Goal: Information Seeking & Learning: Learn about a topic

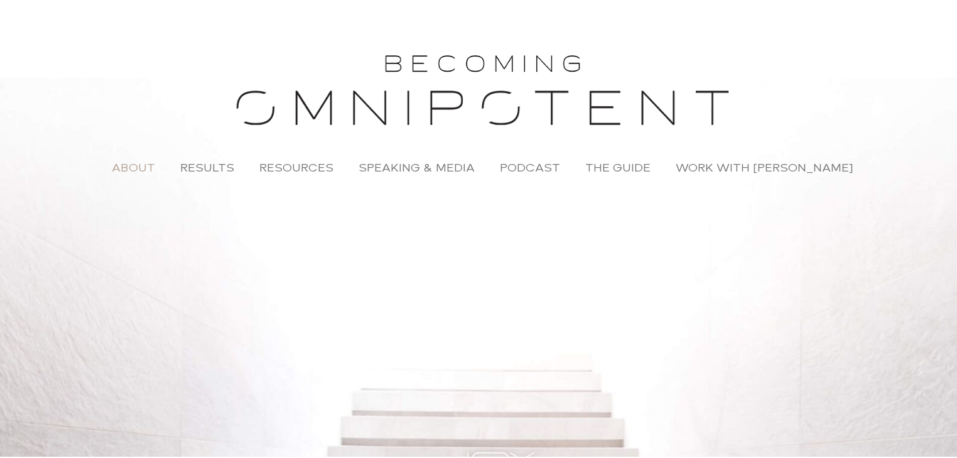
click at [146, 166] on link "About" at bounding box center [133, 165] width 68 height 29
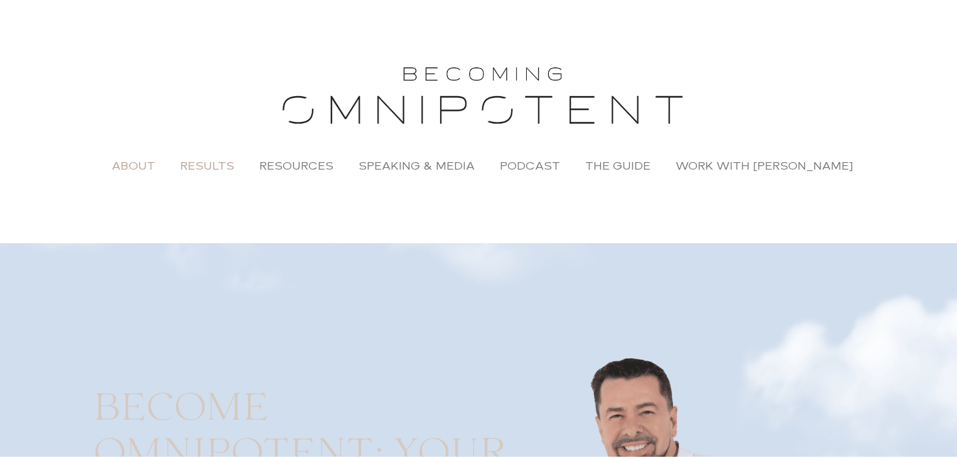
click at [211, 166] on link "Results" at bounding box center [207, 163] width 79 height 29
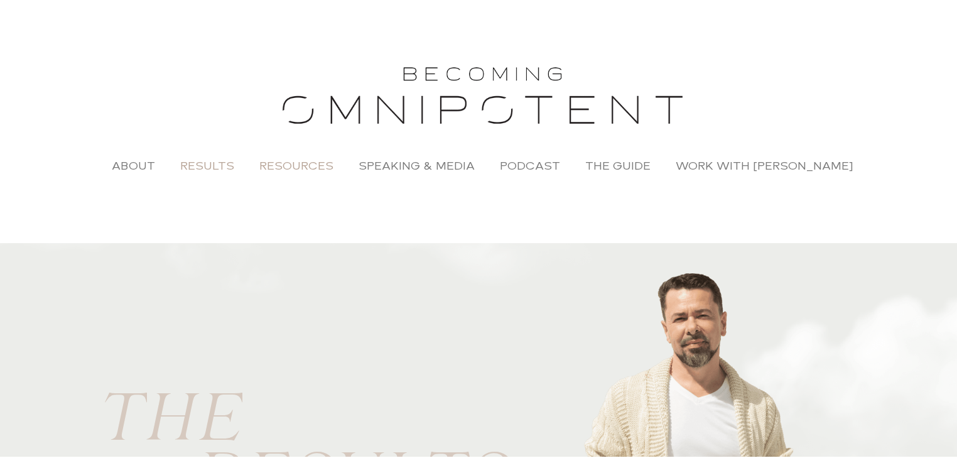
click at [321, 159] on link "Resources" at bounding box center [296, 163] width 99 height 29
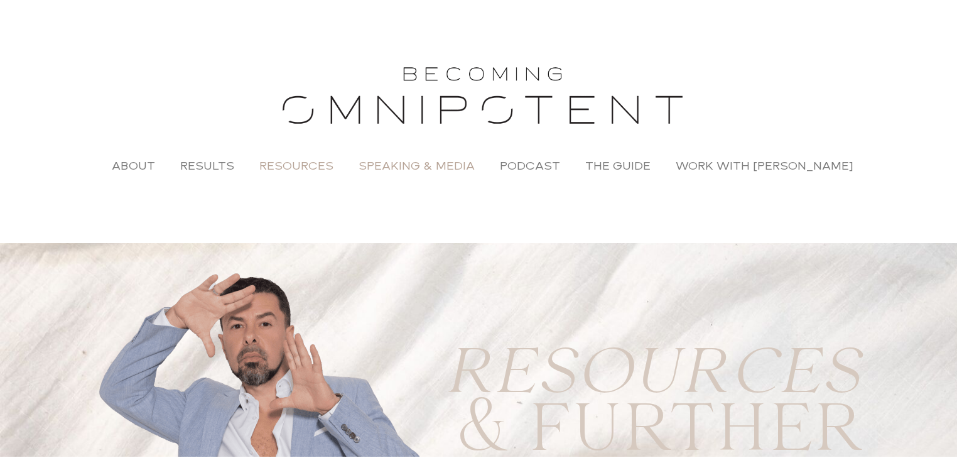
click at [414, 166] on link "Speaking & Media" at bounding box center [416, 163] width 141 height 29
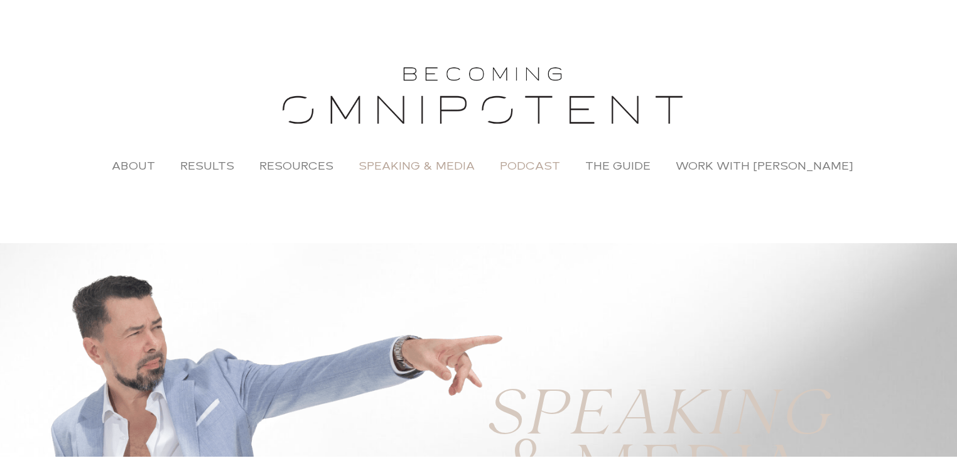
click at [521, 161] on link "Podcast" at bounding box center [529, 163] width 85 height 29
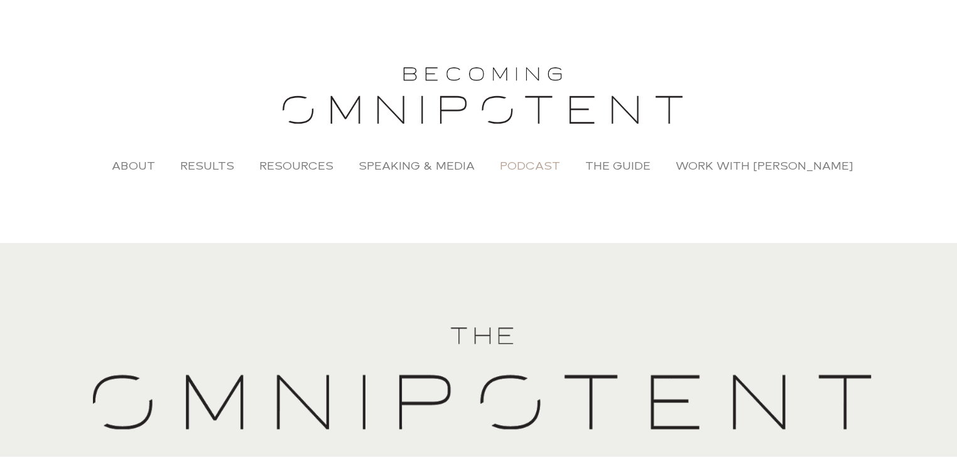
click at [554, 164] on link "Podcast" at bounding box center [529, 163] width 85 height 29
click at [633, 166] on link "The Guide" at bounding box center [618, 163] width 90 height 29
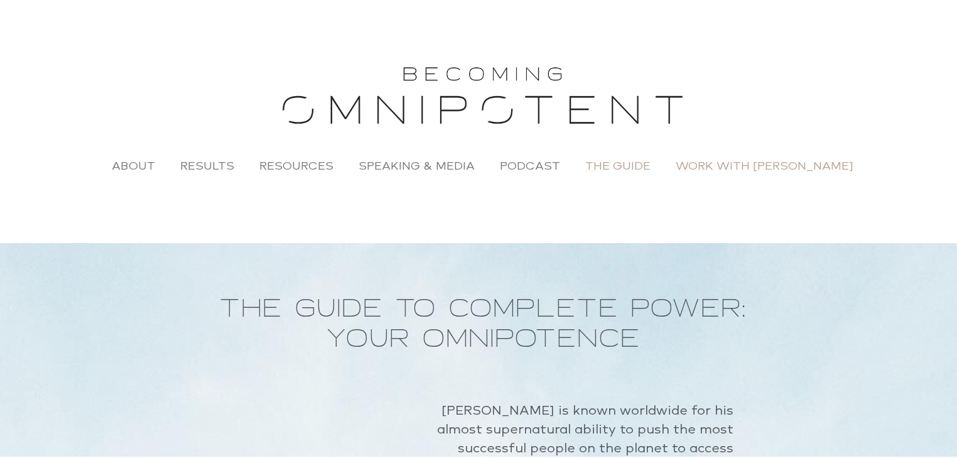
click at [735, 163] on link "Work with [PERSON_NAME]" at bounding box center [764, 163] width 203 height 29
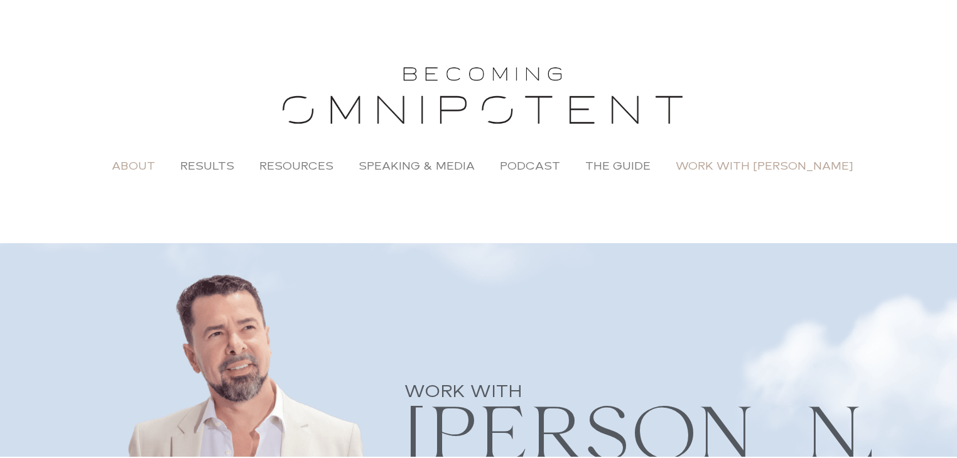
click at [150, 165] on link "About" at bounding box center [133, 163] width 68 height 29
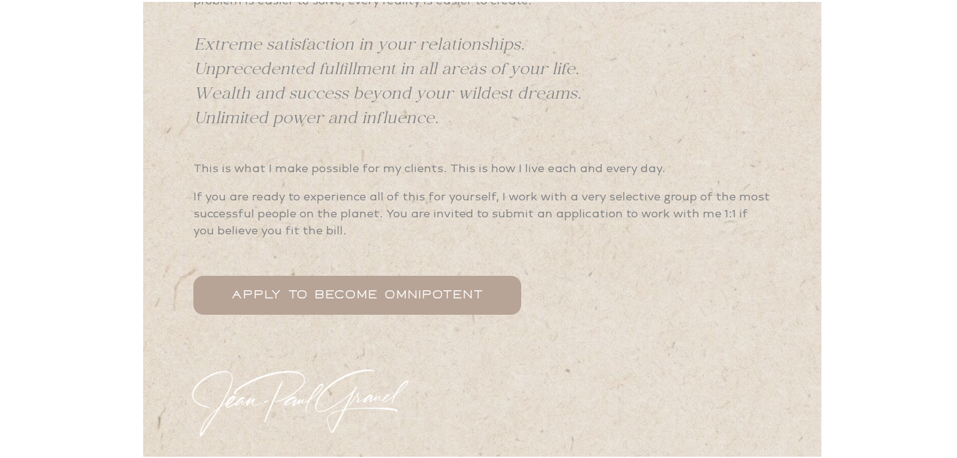
scroll to position [4270, 0]
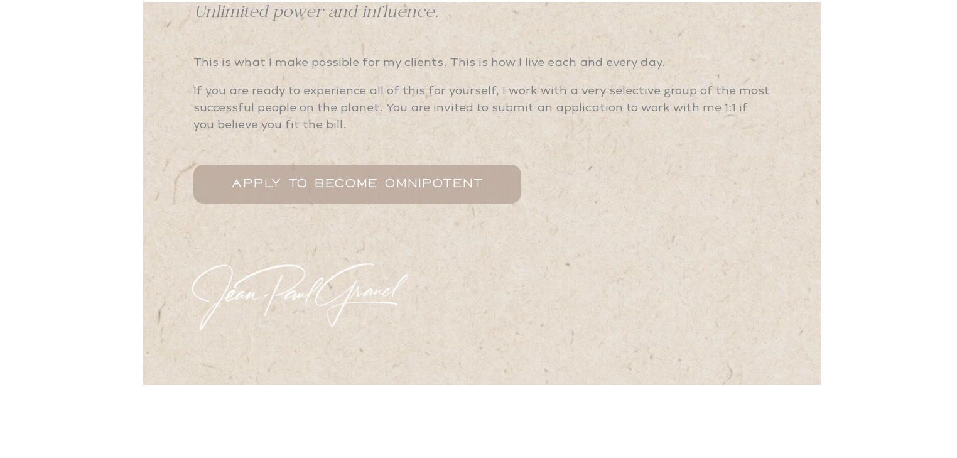
click at [394, 175] on span "APPLY TO BECOME OMNIPOTENT" at bounding box center [357, 182] width 252 height 14
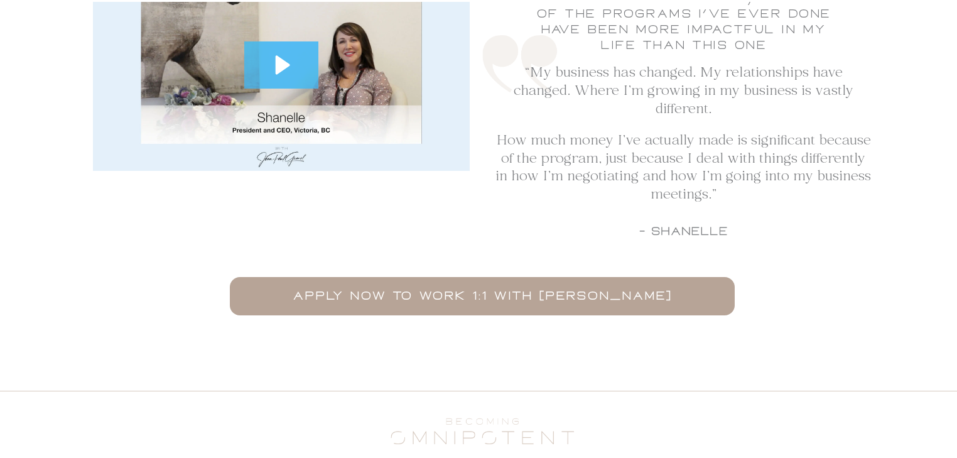
scroll to position [5399, 0]
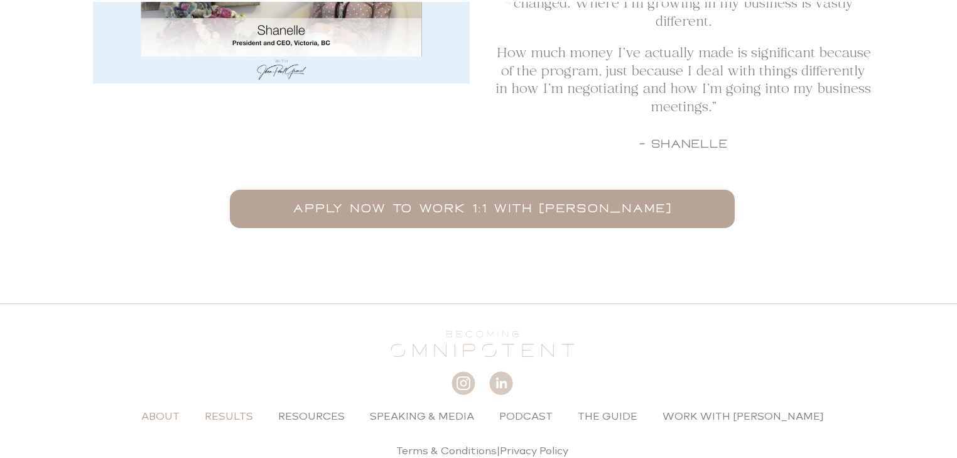
click at [256, 400] on link "Results" at bounding box center [228, 414] width 73 height 29
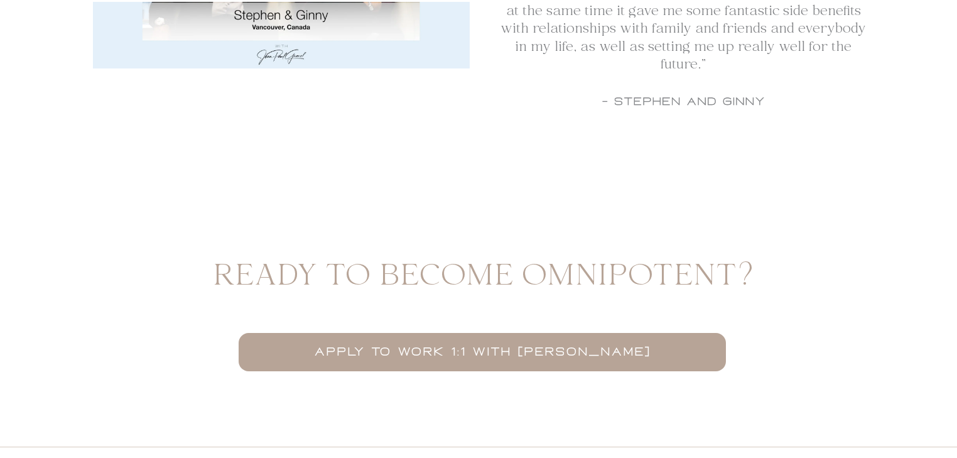
scroll to position [9284, 0]
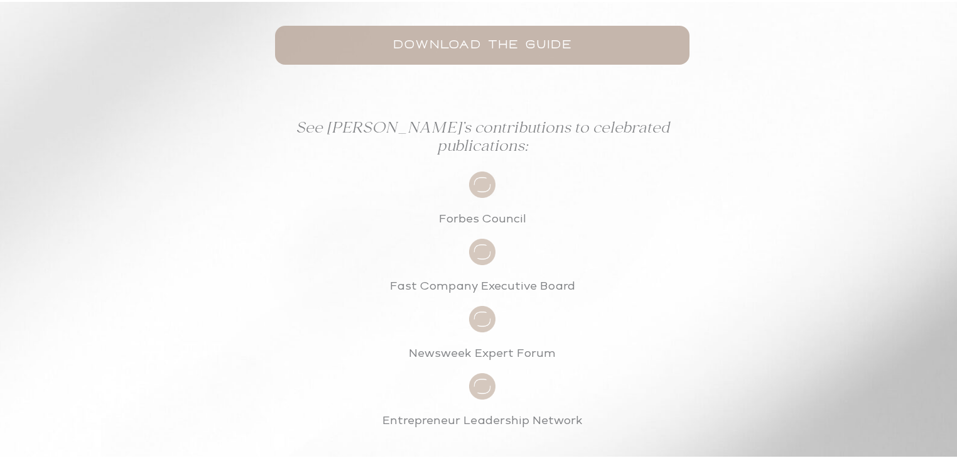
scroll to position [954, 0]
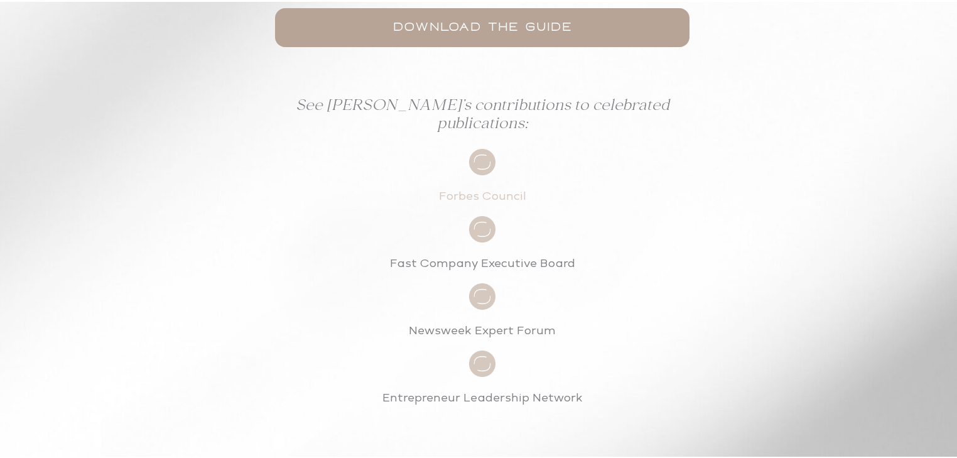
click at [475, 187] on link "Forbes Council" at bounding box center [482, 194] width 87 height 14
click at [475, 254] on link "Fast Company Executive Board" at bounding box center [482, 261] width 185 height 14
click at [498, 321] on link "Newsweek Expert Forum" at bounding box center [482, 328] width 147 height 14
click at [495, 389] on link "Entrepreneur Leadership Network" at bounding box center [482, 396] width 200 height 14
drag, startPoint x: 514, startPoint y: 175, endPoint x: 429, endPoint y: 180, distance: 84.3
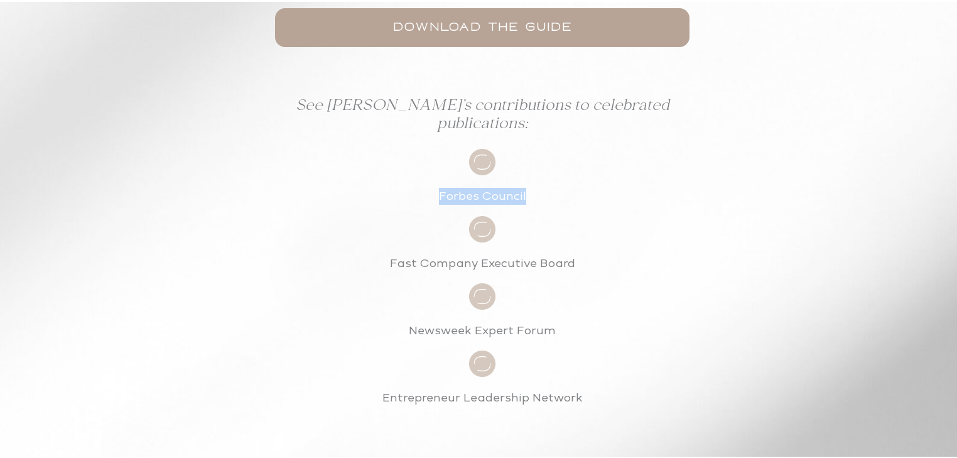
click at [433, 186] on p "Forbes Council" at bounding box center [482, 194] width 452 height 17
copy link "Forbes Council"
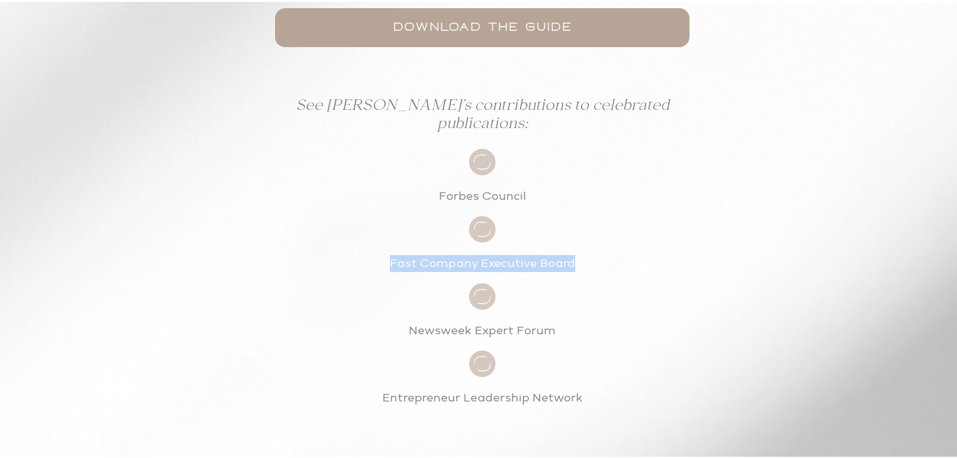
drag, startPoint x: 577, startPoint y: 244, endPoint x: 382, endPoint y: 244, distance: 194.6
click at [382, 253] on p "Fast Company Executive Board" at bounding box center [482, 261] width 452 height 17
copy link "Fast Company Executive Board"
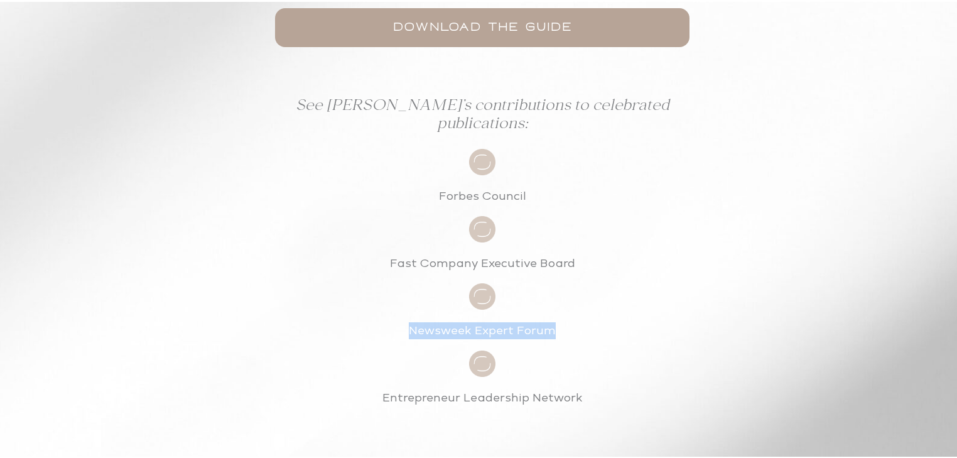
drag, startPoint x: 564, startPoint y: 304, endPoint x: 407, endPoint y: 305, distance: 157.0
click at [407, 320] on p "Newsweek Expert Forum" at bounding box center [482, 328] width 452 height 17
copy link "Newsweek Expert Forum"
click at [655, 254] on div "See [PERSON_NAME]’s contributions to celebrated publications: Forbes Council Fa…" at bounding box center [482, 249] width 452 height 308
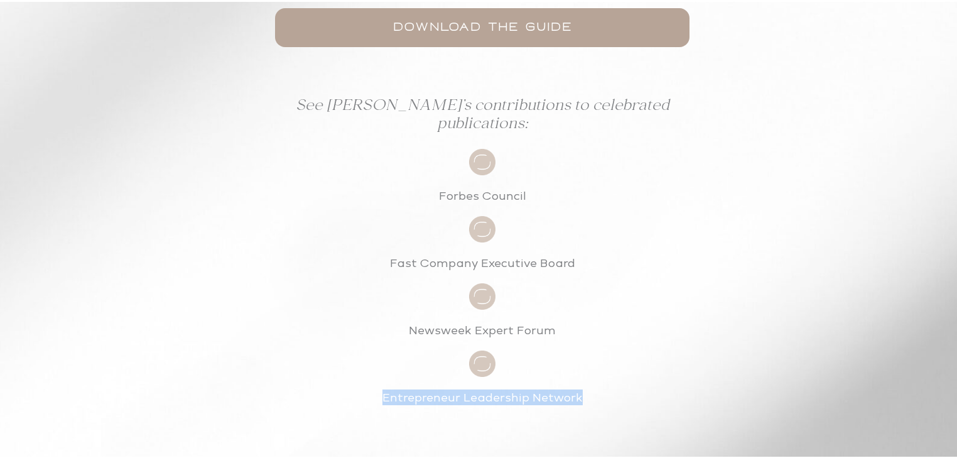
drag, startPoint x: 594, startPoint y: 379, endPoint x: 360, endPoint y: 376, distance: 234.2
click at [360, 387] on p "Entrepreneur Leadership Network" at bounding box center [482, 395] width 452 height 17
copy link "Entrepreneur Leadership Network"
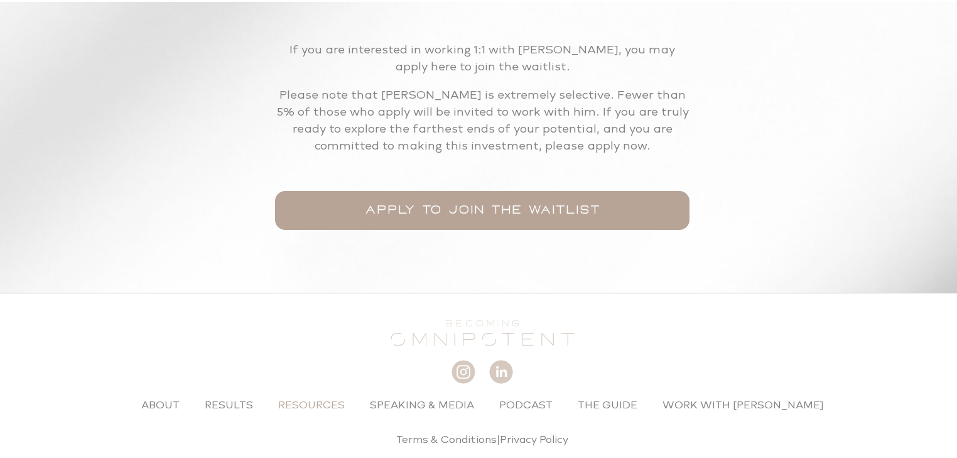
scroll to position [1587, 0]
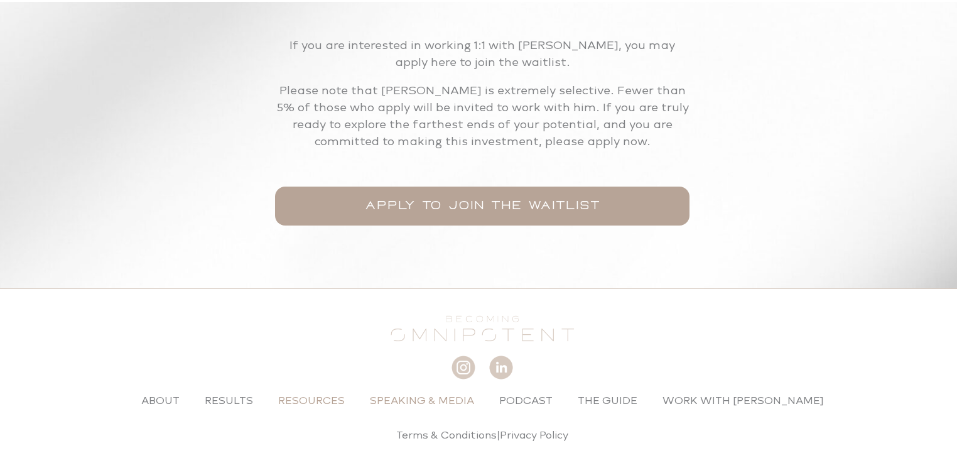
click at [457, 384] on link "Speaking & Media" at bounding box center [421, 398] width 129 height 29
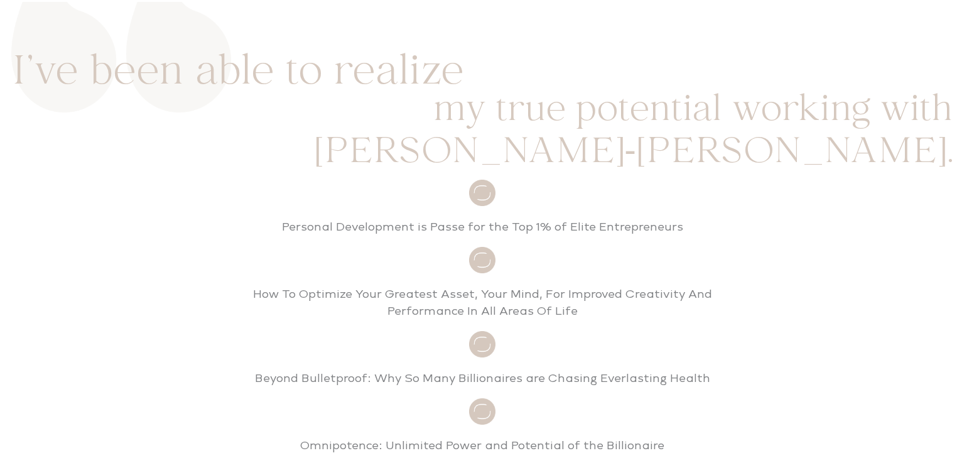
scroll to position [4420, 0]
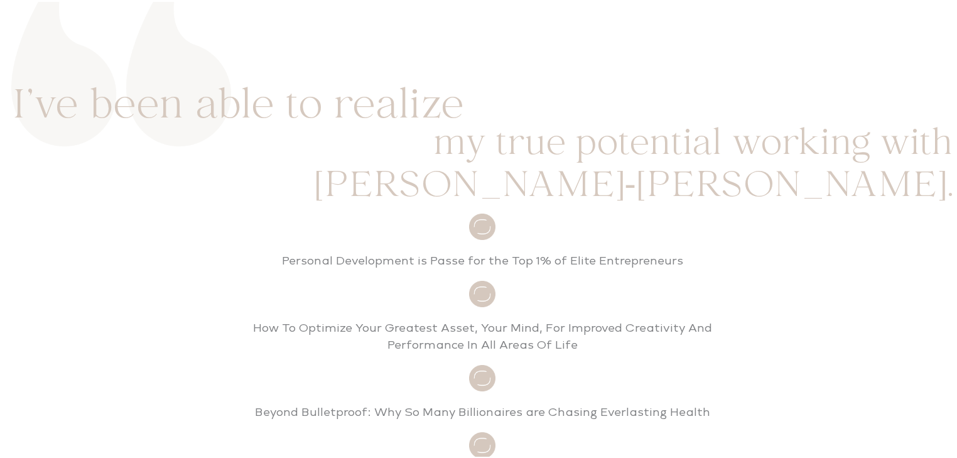
click at [348, 251] on p "Personal Development is Passe for the Top 1% of Elite Entrepreneurs" at bounding box center [482, 259] width 502 height 17
click at [453, 251] on p "Personal Development is Passe for the Top 1% of Elite Entrepreneurs" at bounding box center [482, 259] width 502 height 17
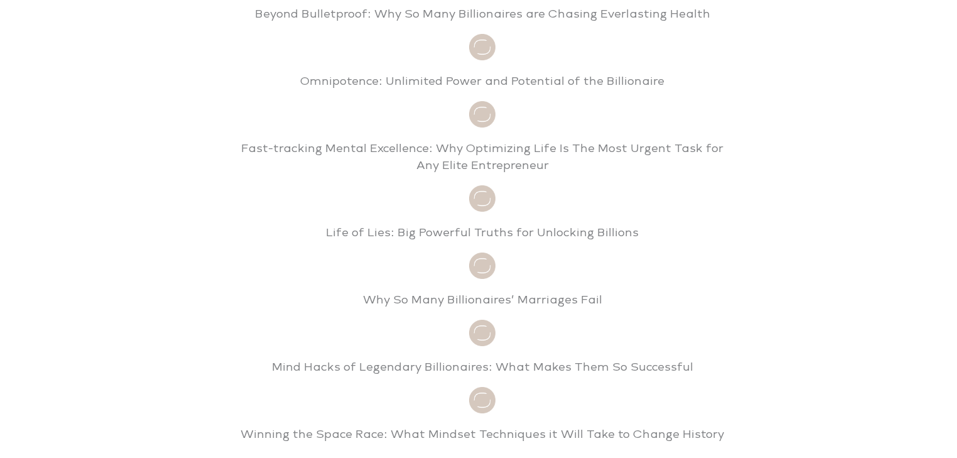
scroll to position [4822, 0]
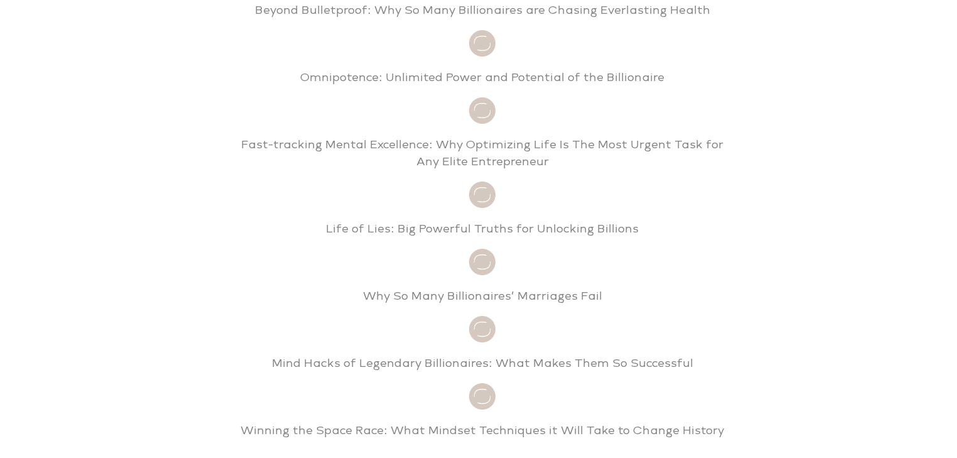
click at [539, 134] on p "Fast-tracking Mental Excellence: Why Optimizing Life Is The Most Urgent Task fo…" at bounding box center [482, 151] width 502 height 34
click at [521, 219] on p "Life of Lies: Big Powerful Truths for Unlocking Billions" at bounding box center [482, 227] width 502 height 17
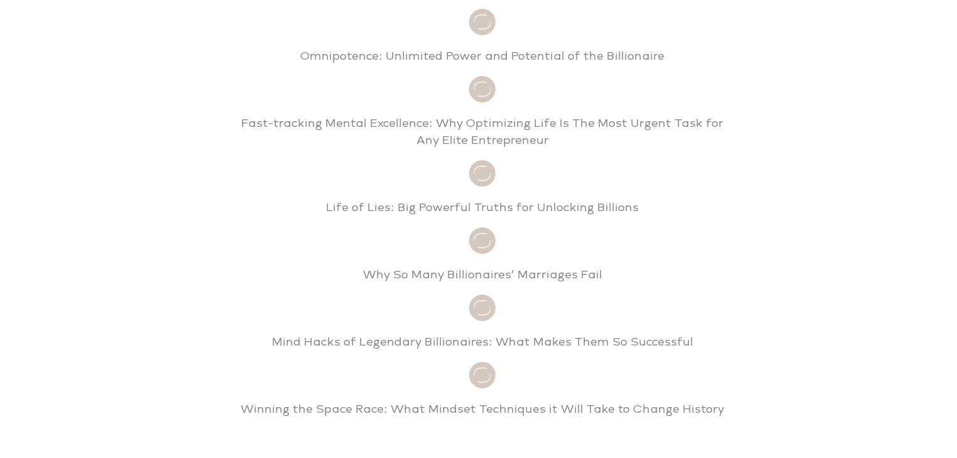
scroll to position [5023, 0]
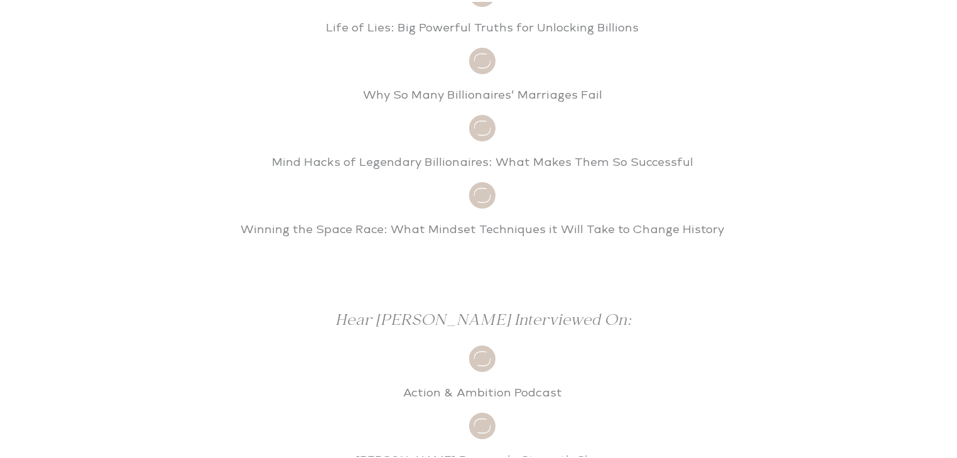
click at [503, 219] on p "Winning the Space Race: What Mindset Techniques it Will Take to Change History" at bounding box center [482, 227] width 502 height 17
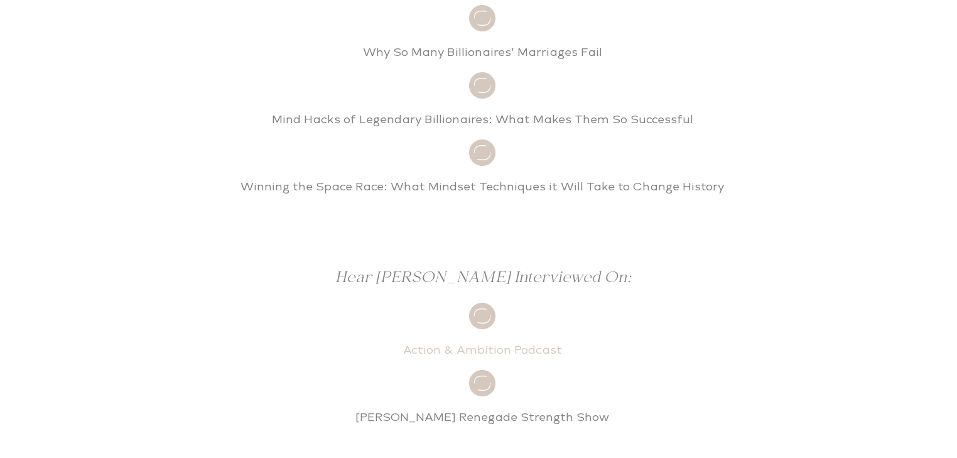
scroll to position [5124, 0]
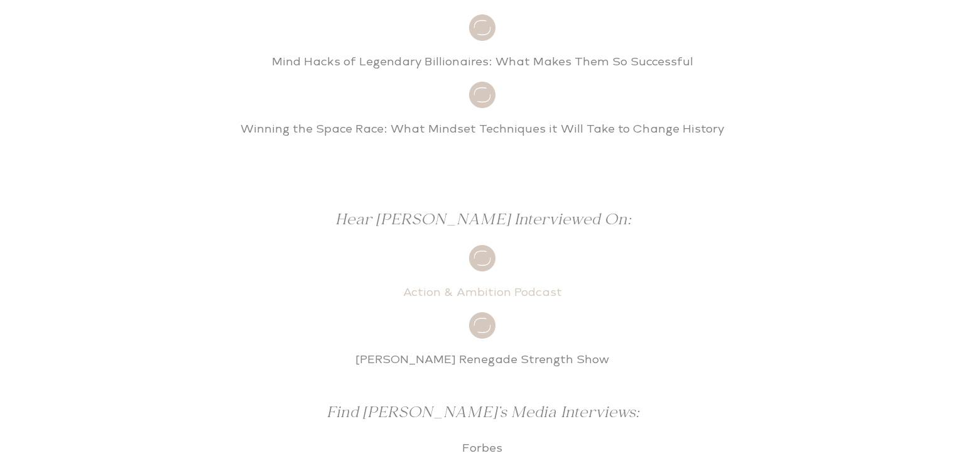
click at [490, 283] on link "Action & Ambition Podcast" at bounding box center [482, 290] width 159 height 14
click at [497, 350] on link "Jay Ferruggia’s Renegade Strength Show" at bounding box center [482, 357] width 254 height 14
drag, startPoint x: 468, startPoint y: 234, endPoint x: 394, endPoint y: 231, distance: 74.1
click at [394, 282] on p "Action & Ambition Podcast" at bounding box center [482, 290] width 502 height 17
copy link "Action & Ambition Podcast"
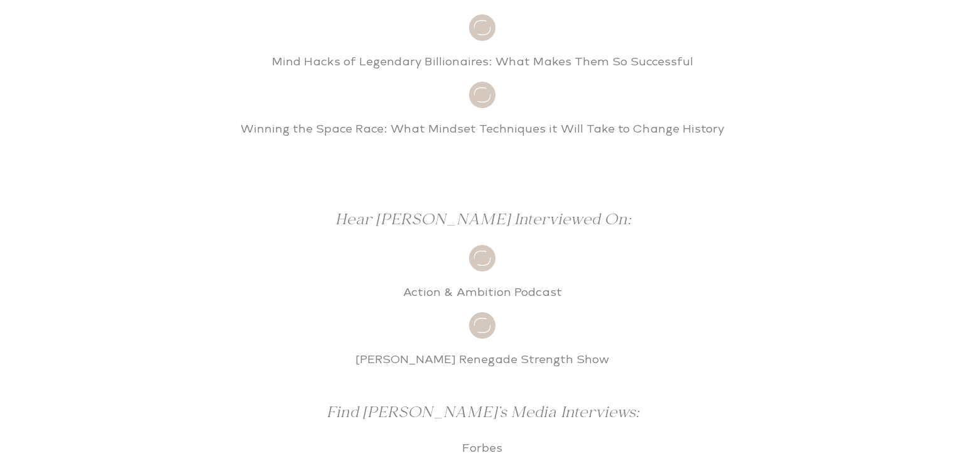
click at [689, 310] on div at bounding box center [482, 323] width 502 height 26
drag, startPoint x: 613, startPoint y: 300, endPoint x: 344, endPoint y: 304, distance: 268.8
click at [344, 349] on p "Jay Ferruggia’s Renegade Strength Show" at bounding box center [482, 357] width 502 height 17
copy link "Jay Ferruggia’s Renegade Strength Show"
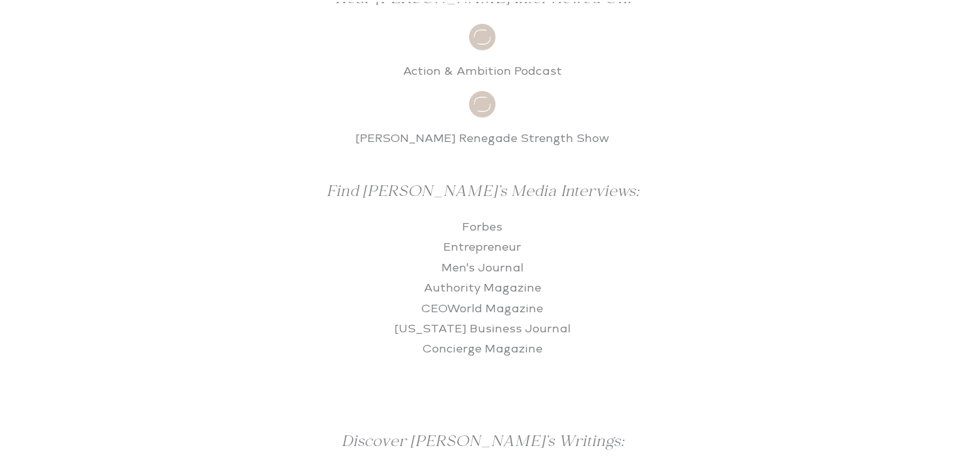
scroll to position [5375, 0]
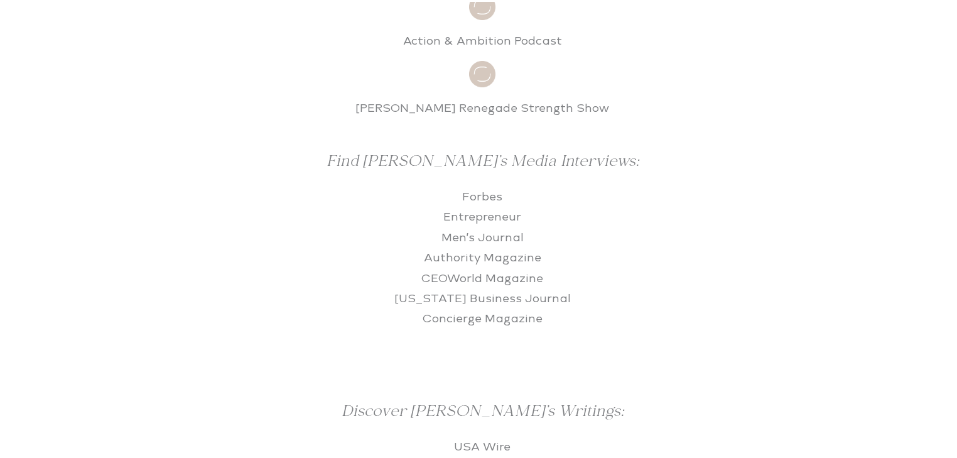
click at [712, 185] on p "Forbes Entrepreneur Men’s Journal Authority Magazine CEOWorld Magazine Californ…" at bounding box center [482, 256] width 502 height 143
click at [485, 188] on link "Forbes" at bounding box center [482, 195] width 40 height 14
click at [490, 208] on link "Entrepreneur" at bounding box center [482, 215] width 78 height 14
click at [492, 229] on link "Men’s Journal" at bounding box center [482, 236] width 82 height 14
click at [505, 249] on link "Authority Magazine" at bounding box center [482, 256] width 117 height 14
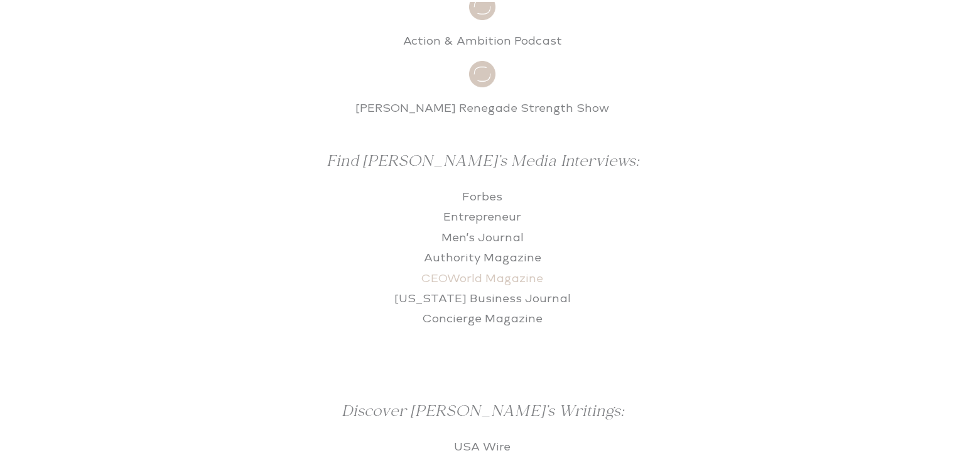
click at [510, 269] on link "CEOWorld Magazine" at bounding box center [482, 276] width 122 height 14
click at [514, 289] on link "California Business Journal" at bounding box center [482, 296] width 176 height 14
click at [512, 310] on link "Concierge Magazine" at bounding box center [483, 317] width 120 height 14
drag, startPoint x: 514, startPoint y: 138, endPoint x: 441, endPoint y: 134, distance: 72.9
click at [441, 185] on p "Forbes Entrepreneur Men’s Journal Authority Magazine CEOWorld Magazine Californ…" at bounding box center [482, 256] width 502 height 143
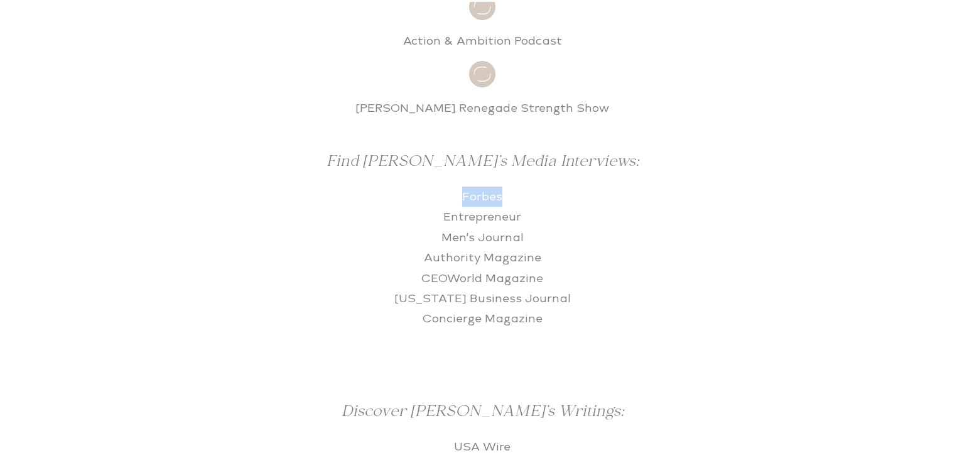
copy link "Forbes"
drag, startPoint x: 432, startPoint y: 154, endPoint x: 515, endPoint y: 154, distance: 83.5
click at [515, 185] on p "Forbes Entrepreneur Men’s Journal Authority Magazine CEOWorld Magazine Californ…" at bounding box center [482, 256] width 502 height 143
copy link "Entrepreneur"
drag, startPoint x: 527, startPoint y: 174, endPoint x: 436, endPoint y: 173, distance: 91.0
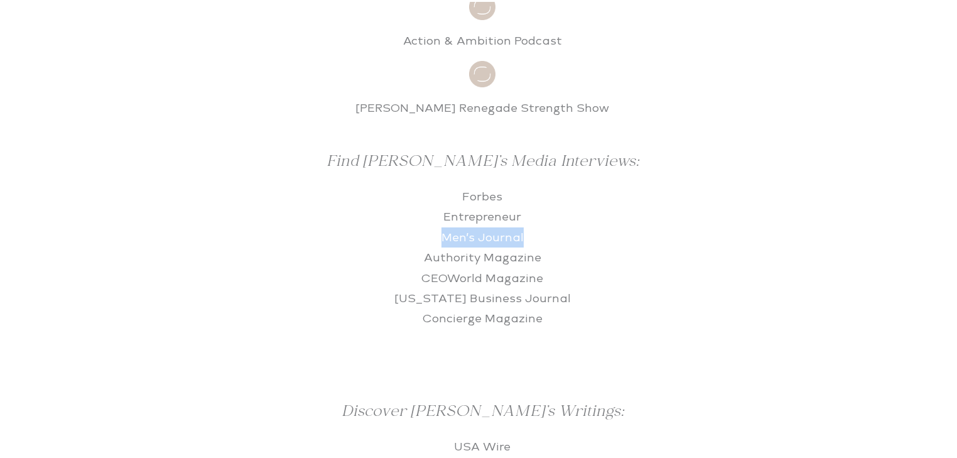
click at [436, 185] on p "Forbes Entrepreneur Men’s Journal Authority Magazine CEOWorld Magazine Californ…" at bounding box center [482, 256] width 502 height 143
copy link "Men’s Journal"
drag, startPoint x: 547, startPoint y: 198, endPoint x: 414, endPoint y: 198, distance: 132.5
click at [414, 198] on p "Forbes Entrepreneur Men’s Journal Authority Magazine CEOWorld Magazine Californ…" at bounding box center [482, 256] width 502 height 143
copy link "Authority Magazine"
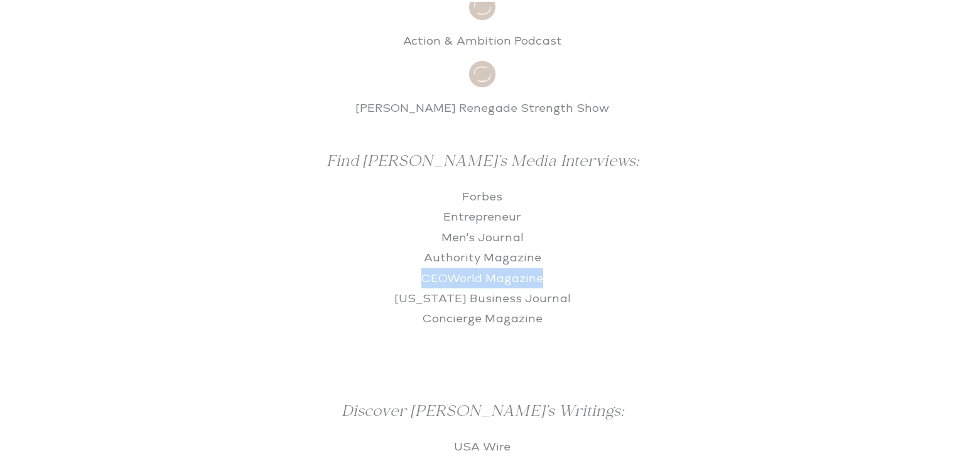
drag, startPoint x: 540, startPoint y: 216, endPoint x: 418, endPoint y: 216, distance: 121.8
click at [418, 216] on p "Forbes Entrepreneur Men’s Journal Authority Magazine CEOWorld Magazine Californ…" at bounding box center [482, 256] width 502 height 143
copy link "CEOWorld Magazine"
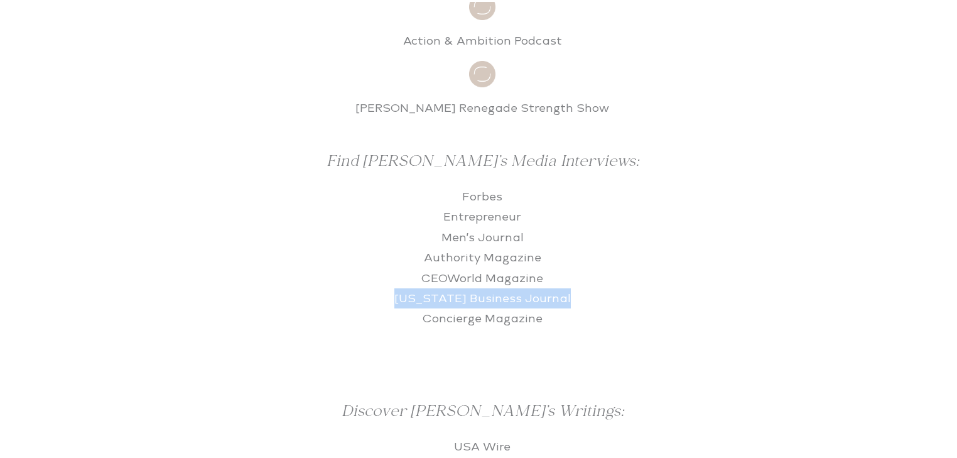
drag, startPoint x: 554, startPoint y: 235, endPoint x: 393, endPoint y: 229, distance: 160.9
click at [393, 229] on p "Forbes Entrepreneur Men’s Journal Authority Magazine CEOWorld Magazine Californ…" at bounding box center [482, 256] width 502 height 143
copy link "California Business Journal"
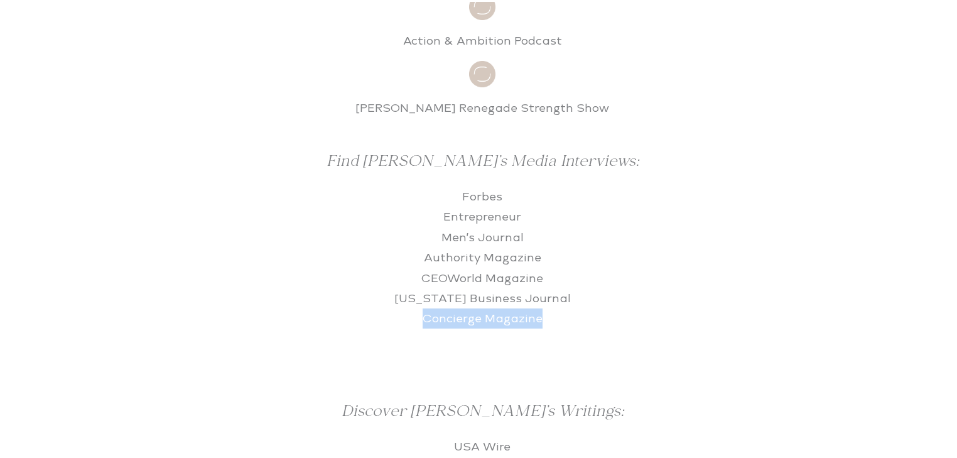
drag, startPoint x: 553, startPoint y: 257, endPoint x: 419, endPoint y: 252, distance: 133.8
click at [419, 252] on p "Forbes Entrepreneur Men’s Journal Authority Magazine CEOWorld Magazine Californ…" at bounding box center [482, 256] width 502 height 143
copy link "Concierge Magazine"
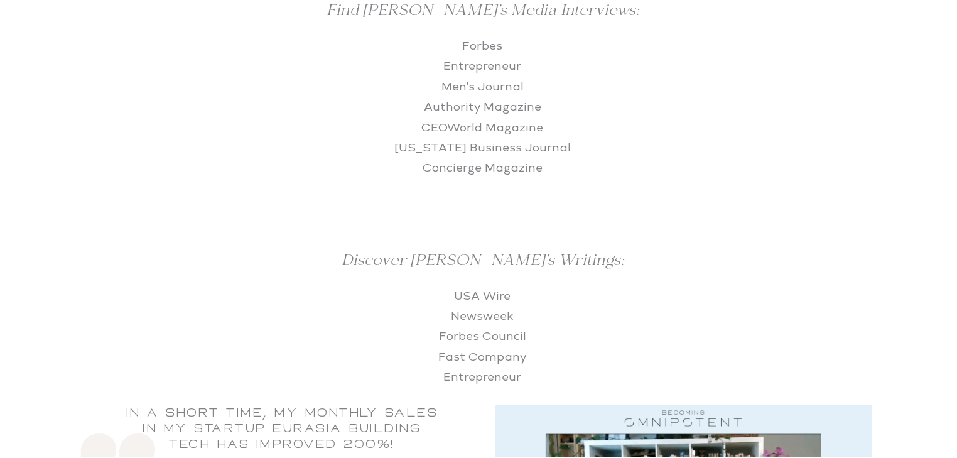
click at [708, 284] on p "USA Wire Newsweek Forbes Council Fast Company Entrepreneur" at bounding box center [482, 335] width 502 height 102
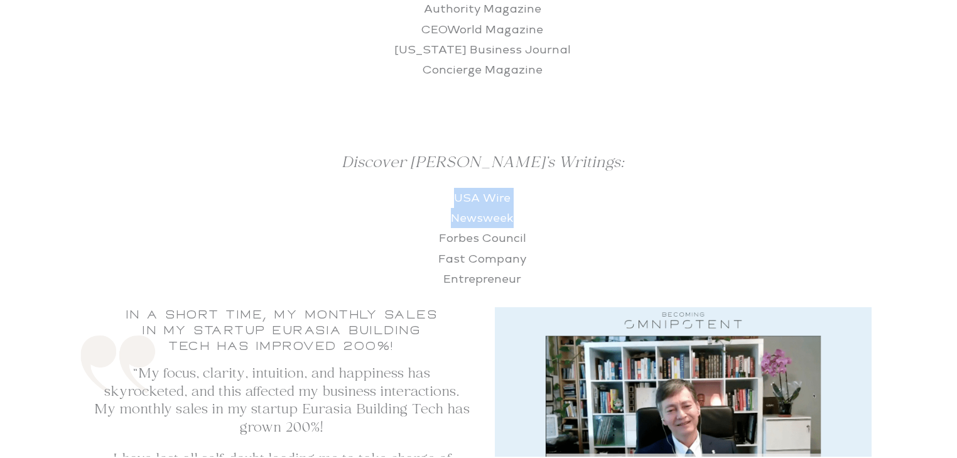
scroll to position [5626, 0]
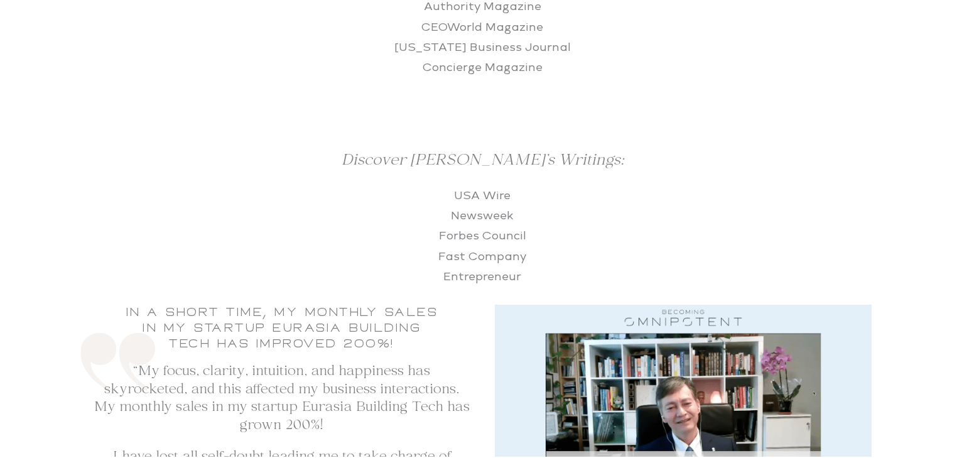
click at [673, 183] on p "USA Wire Newsweek Forbes Council Fast Company Entrepreneur" at bounding box center [482, 234] width 502 height 102
click at [551, 146] on em "Discover Jean-Paul’s Writings:" at bounding box center [482, 158] width 283 height 25
click at [465, 186] on link "USA Wire" at bounding box center [482, 193] width 57 height 14
click at [473, 207] on link "Newsweek" at bounding box center [482, 214] width 63 height 14
click at [483, 227] on link "Forbes Council" at bounding box center [482, 234] width 87 height 14
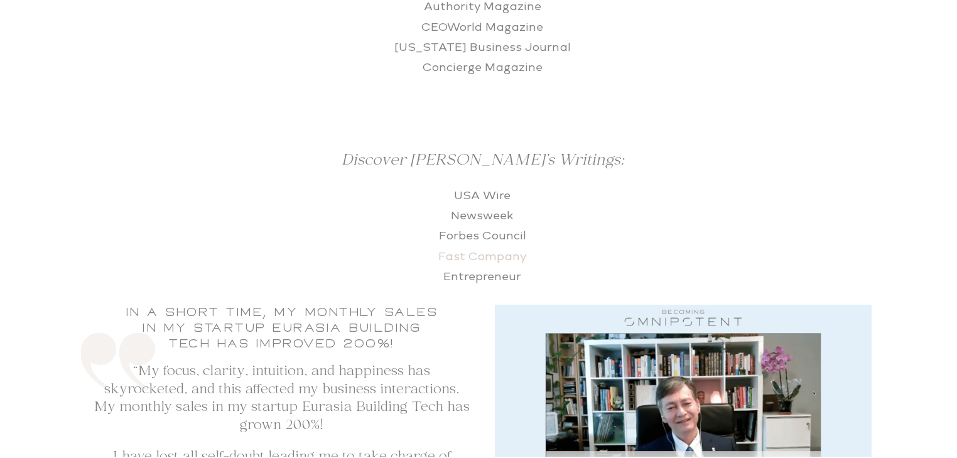
click at [487, 247] on link "Fast Company" at bounding box center [482, 254] width 88 height 14
click at [487, 267] on link "Entrepreneur" at bounding box center [482, 274] width 78 height 14
drag, startPoint x: 512, startPoint y: 132, endPoint x: 450, endPoint y: 131, distance: 62.2
click at [450, 183] on p "USA Wire Newsweek Forbes Council Fast Company Entrepreneur" at bounding box center [482, 234] width 502 height 102
copy link "USA Wire"
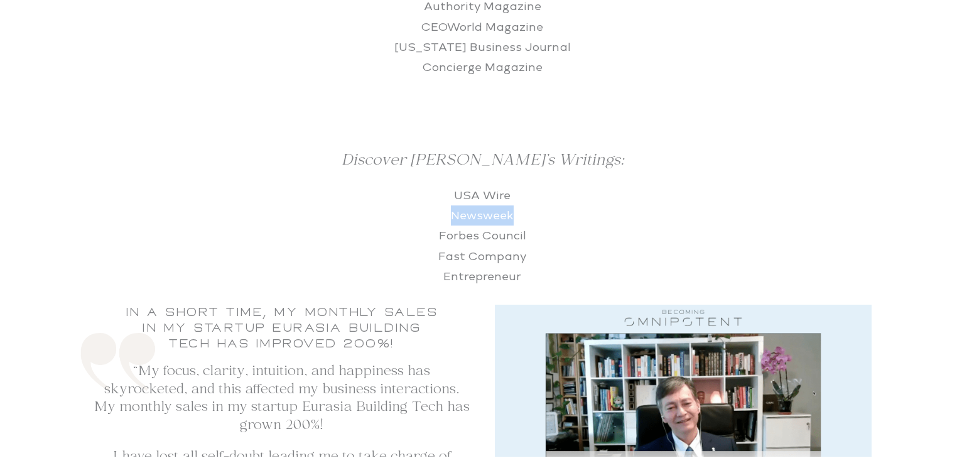
drag, startPoint x: 517, startPoint y: 154, endPoint x: 446, endPoint y: 151, distance: 71.6
click at [446, 183] on p "USA Wire Newsweek Forbes Council Fast Company Entrepreneur" at bounding box center [482, 234] width 502 height 102
drag, startPoint x: 536, startPoint y: 172, endPoint x: 432, endPoint y: 170, distance: 104.3
click at [432, 183] on p "USA Wire Newsweek Forbes Council Fast Company Entrepreneur" at bounding box center [482, 234] width 502 height 102
drag, startPoint x: 529, startPoint y: 195, endPoint x: 435, endPoint y: 195, distance: 93.6
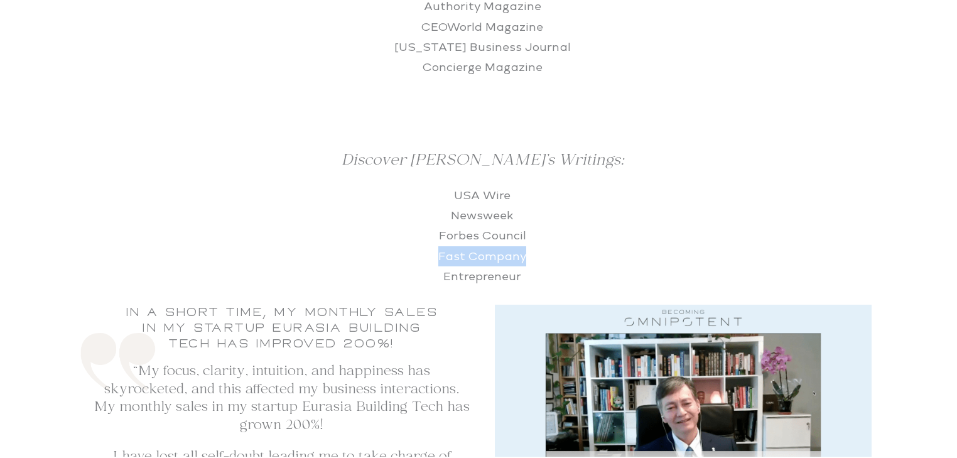
click at [435, 195] on p "USA Wire Newsweek Forbes Council Fast Company Entrepreneur" at bounding box center [482, 234] width 502 height 102
drag, startPoint x: 521, startPoint y: 216, endPoint x: 436, endPoint y: 219, distance: 84.8
click at [440, 213] on p "USA Wire Newsweek Forbes Council Fast Company Entrepreneur" at bounding box center [482, 234] width 502 height 102
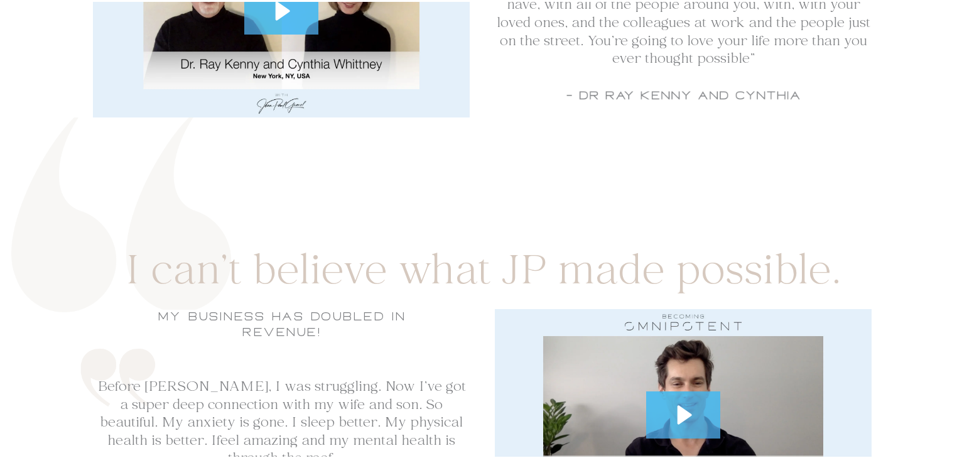
scroll to position [6897, 0]
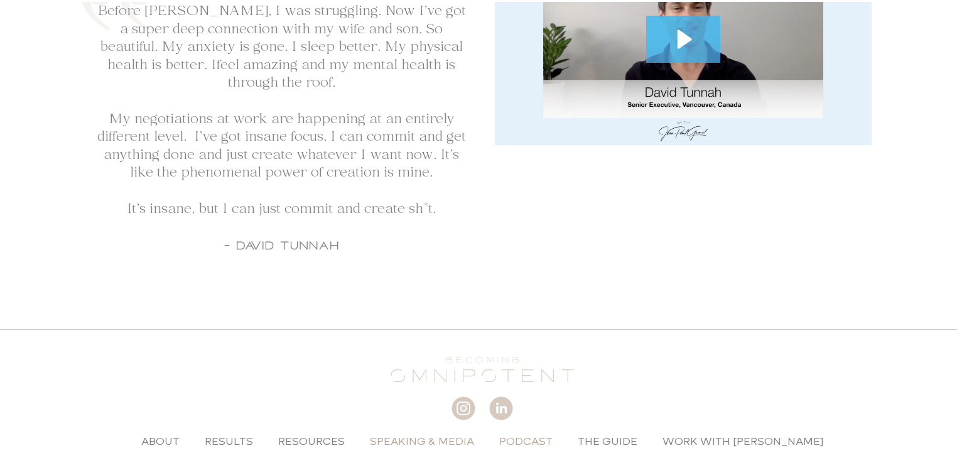
click at [532, 425] on link "Podcast" at bounding box center [526, 439] width 78 height 29
